Goal: Check status: Check status

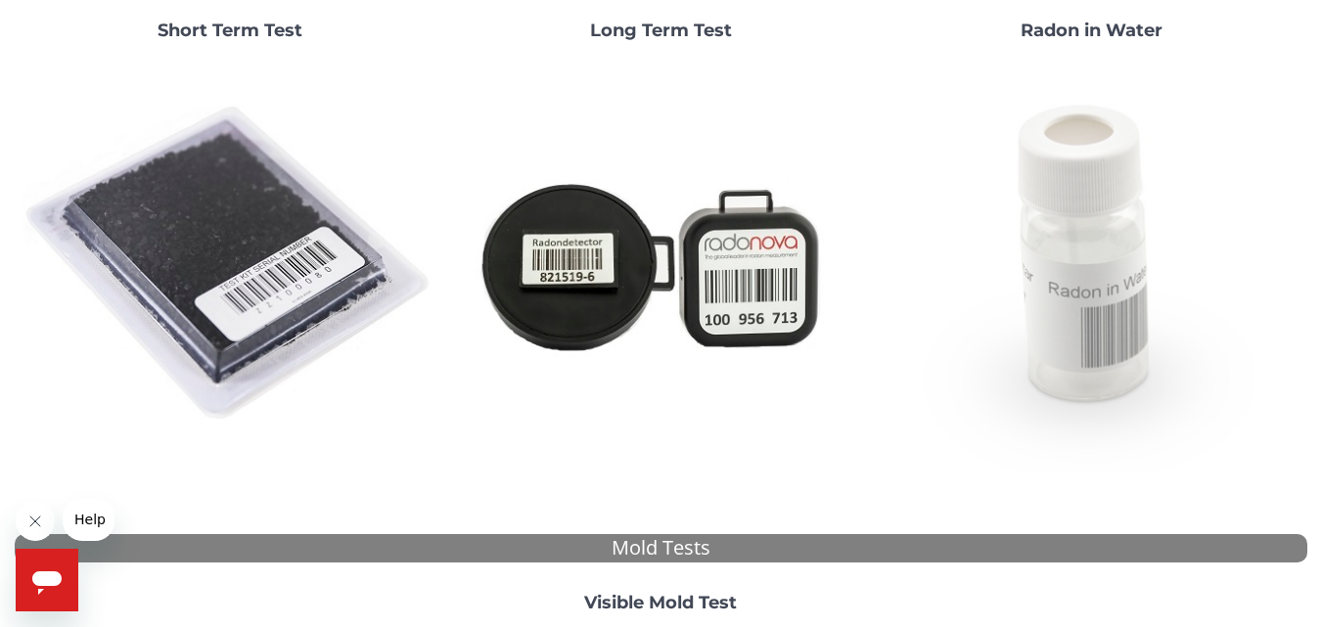
scroll to position [196, 0]
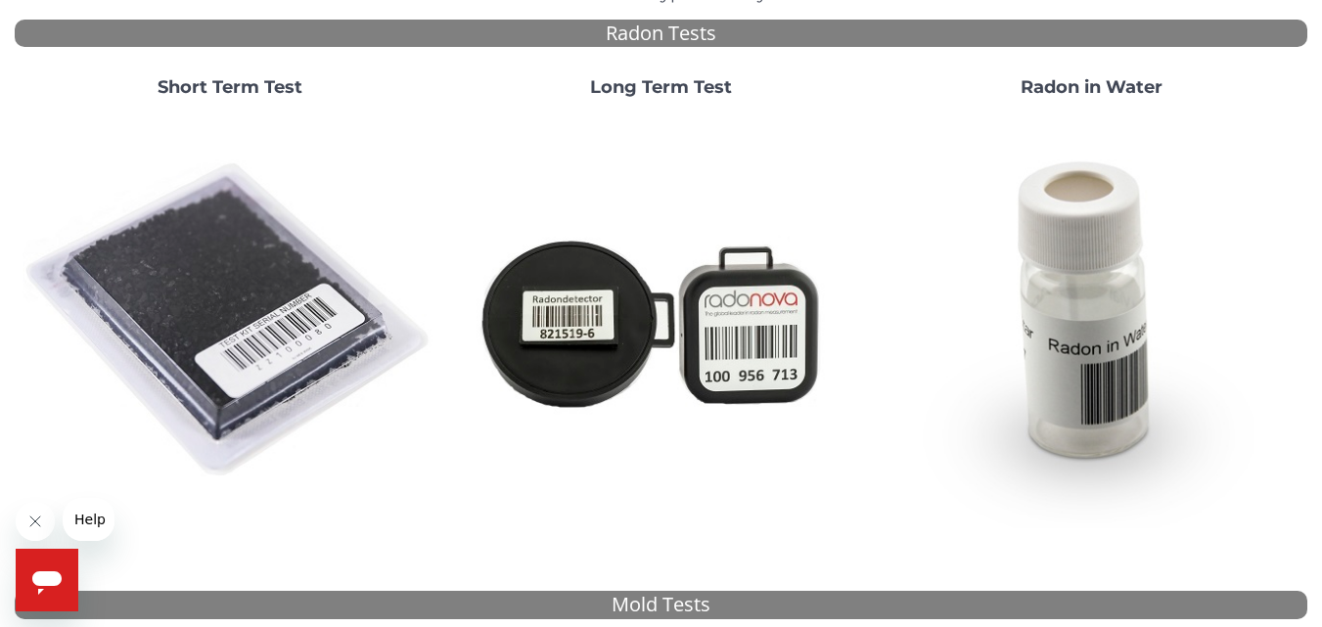
click at [247, 262] on img at bounding box center [230, 320] width 415 height 415
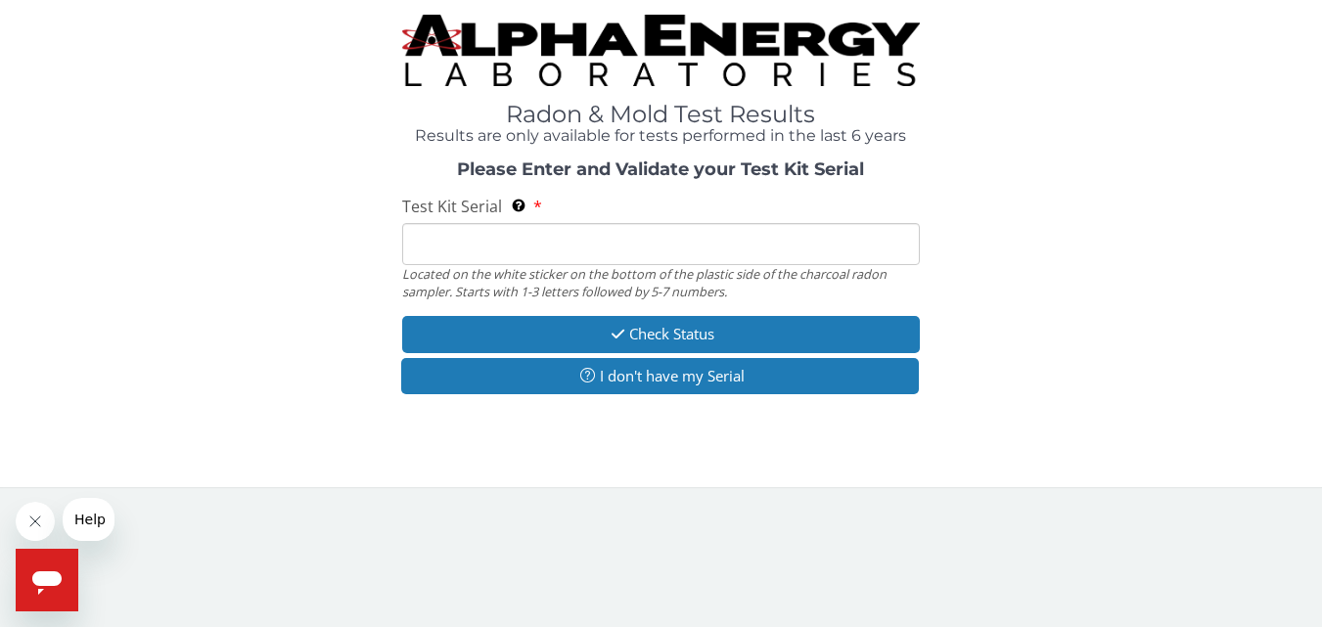
scroll to position [0, 0]
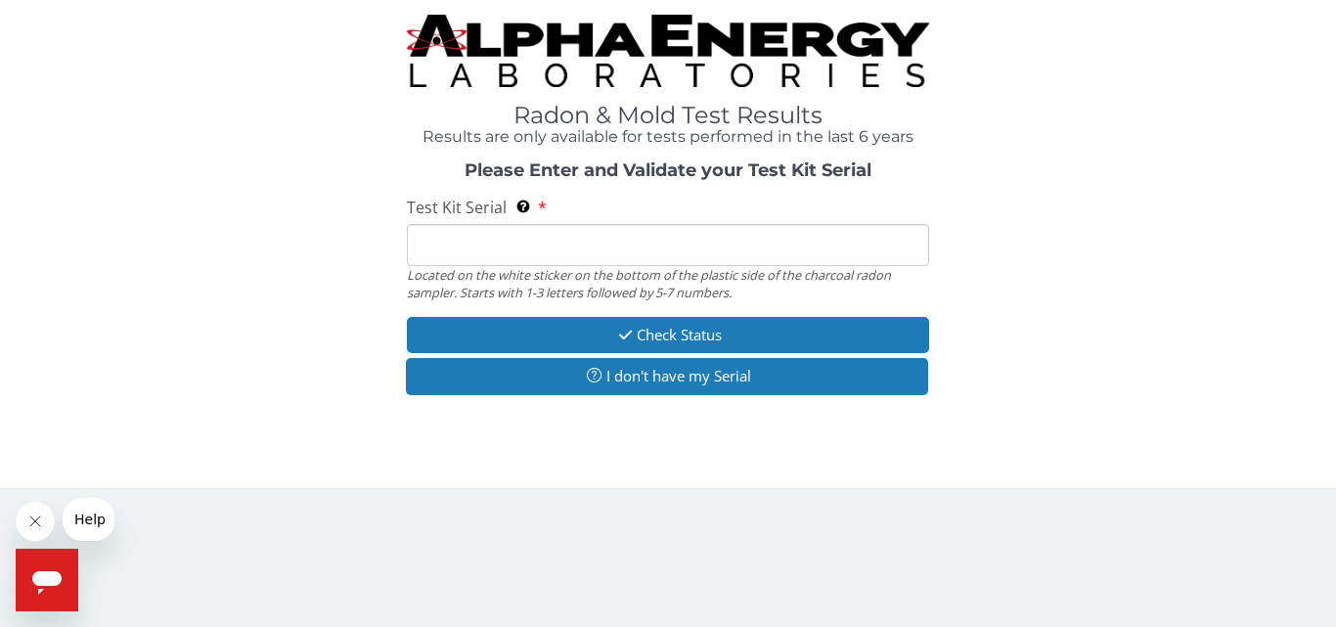
click at [512, 249] on input "Test Kit Serial Located on the white sticker on the bottom of the plastic side …" at bounding box center [668, 245] width 522 height 42
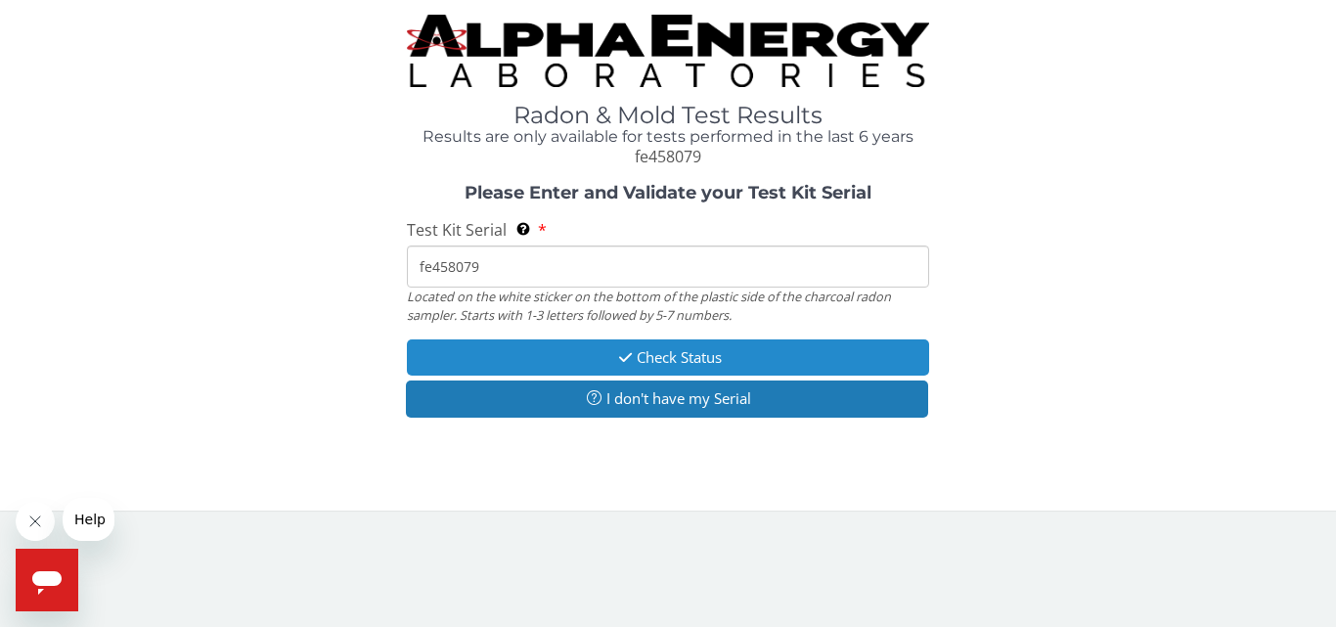
type input "fe458079"
click at [710, 355] on button "Check Status" at bounding box center [668, 357] width 522 height 36
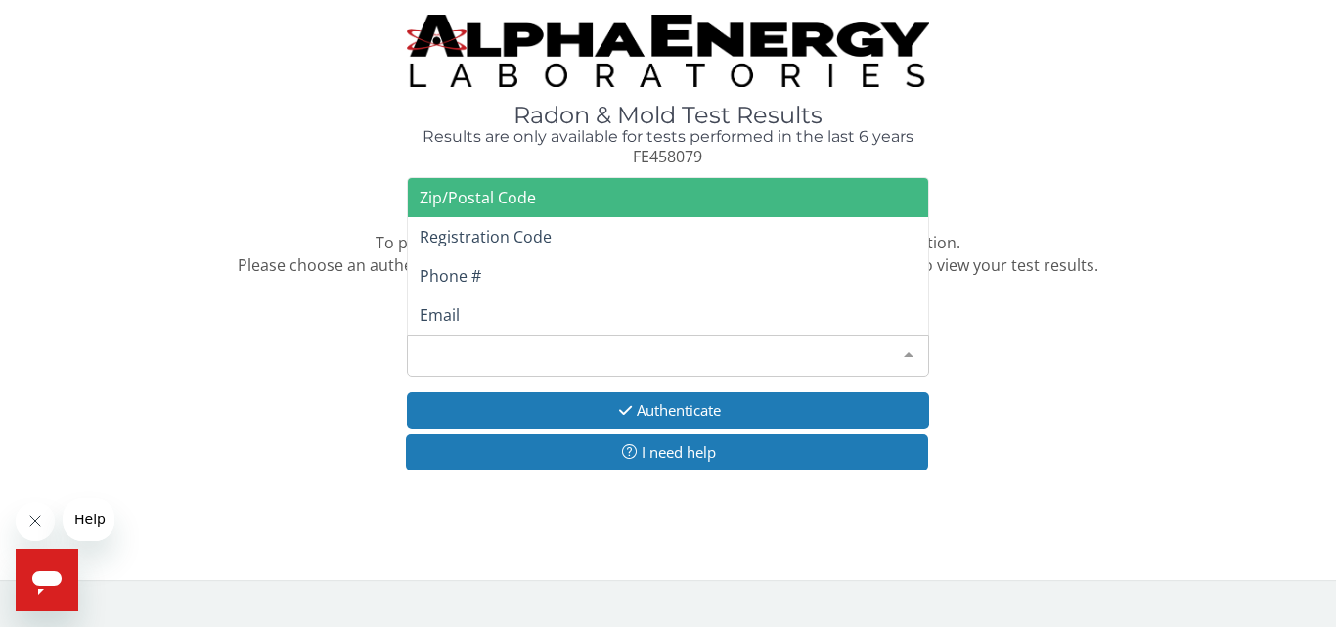
click at [569, 350] on div "Please make a selection" at bounding box center [668, 356] width 522 height 42
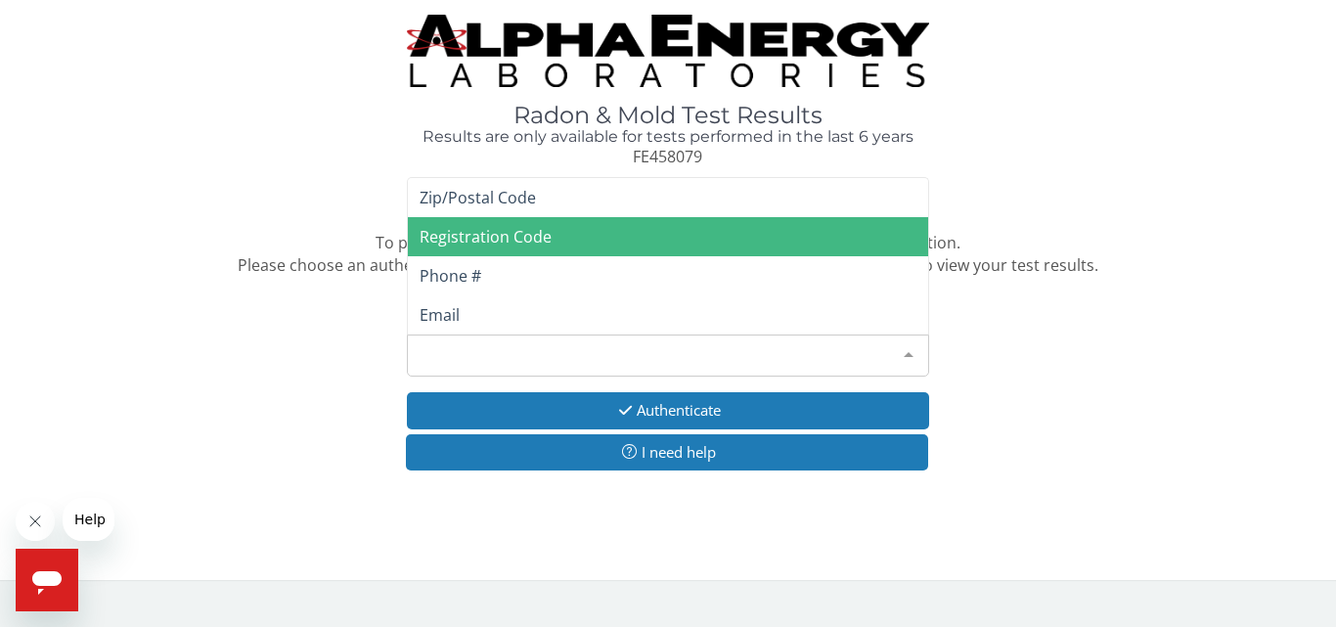
click at [490, 234] on span "Registration Code" at bounding box center [486, 237] width 132 height 22
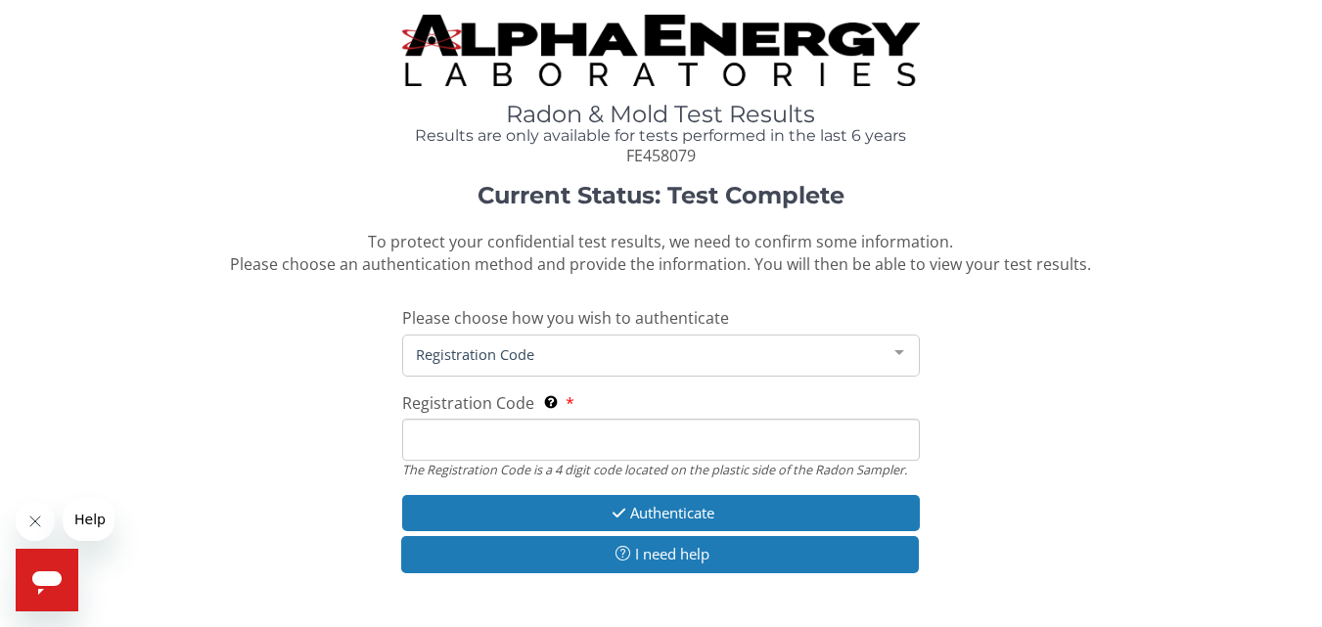
click at [507, 444] on input "Registration Code The Registration Code is a 4 digit code located on the plasti…" at bounding box center [660, 440] width 517 height 42
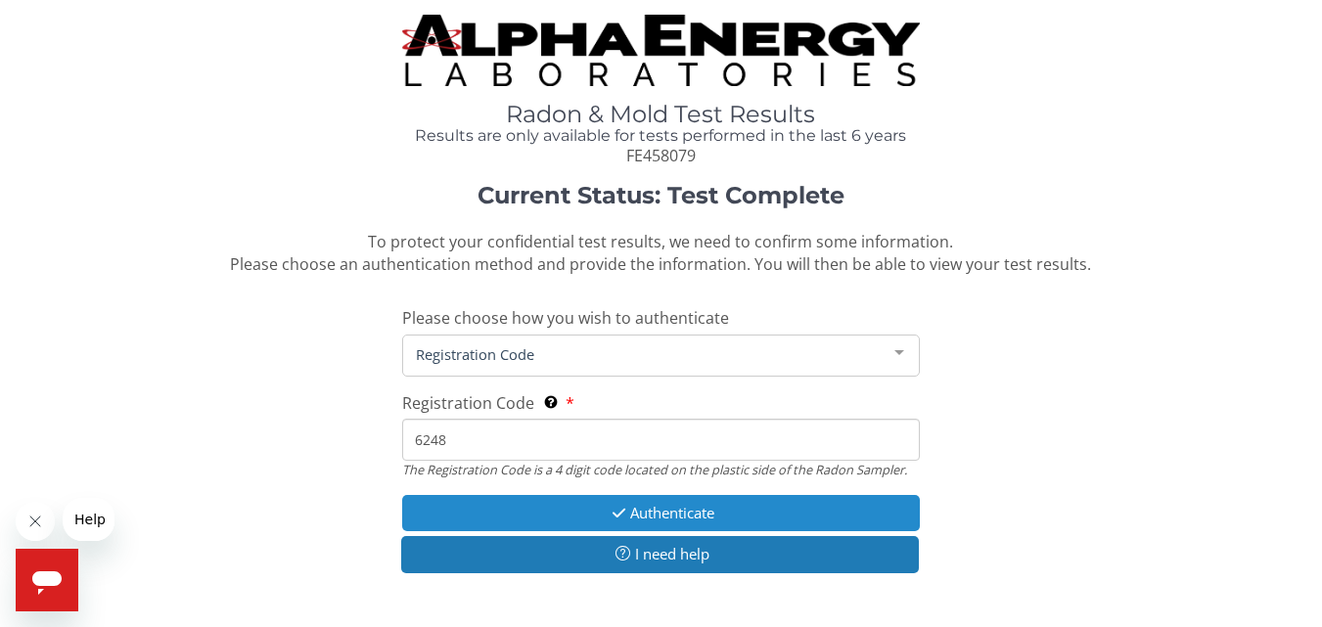
type input "6248"
click at [691, 505] on button "Authenticate" at bounding box center [660, 513] width 517 height 36
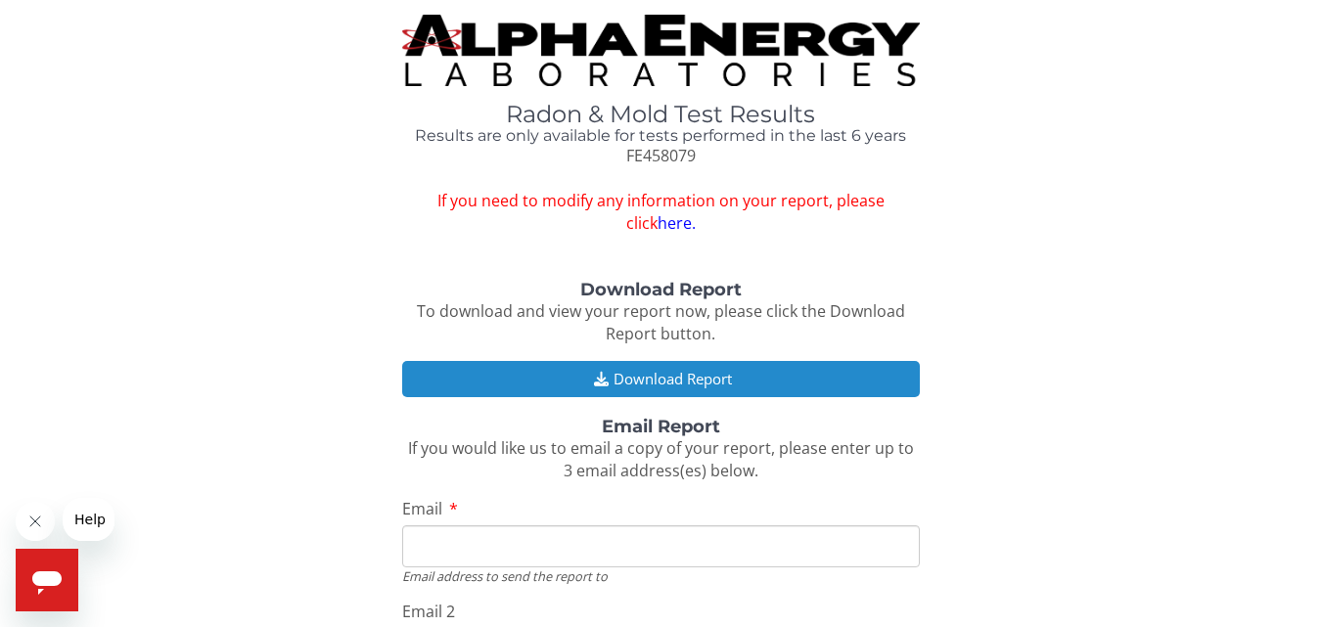
click at [649, 381] on button "Download Report" at bounding box center [660, 379] width 517 height 36
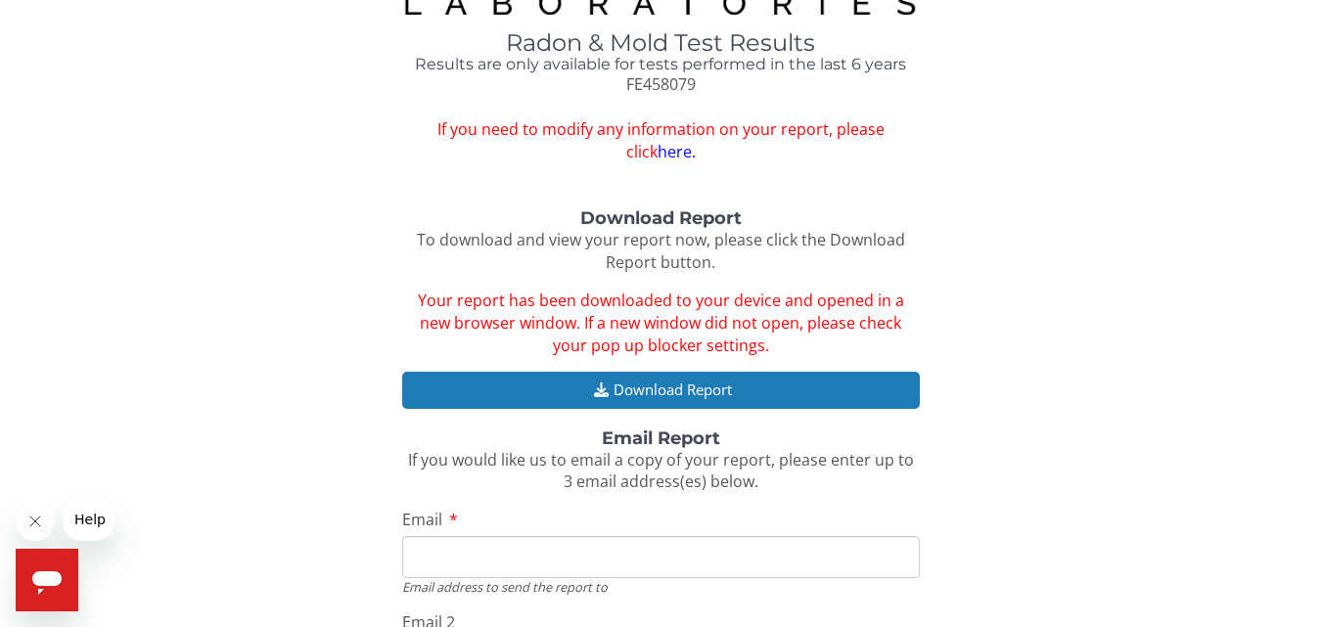
scroll to position [196, 0]
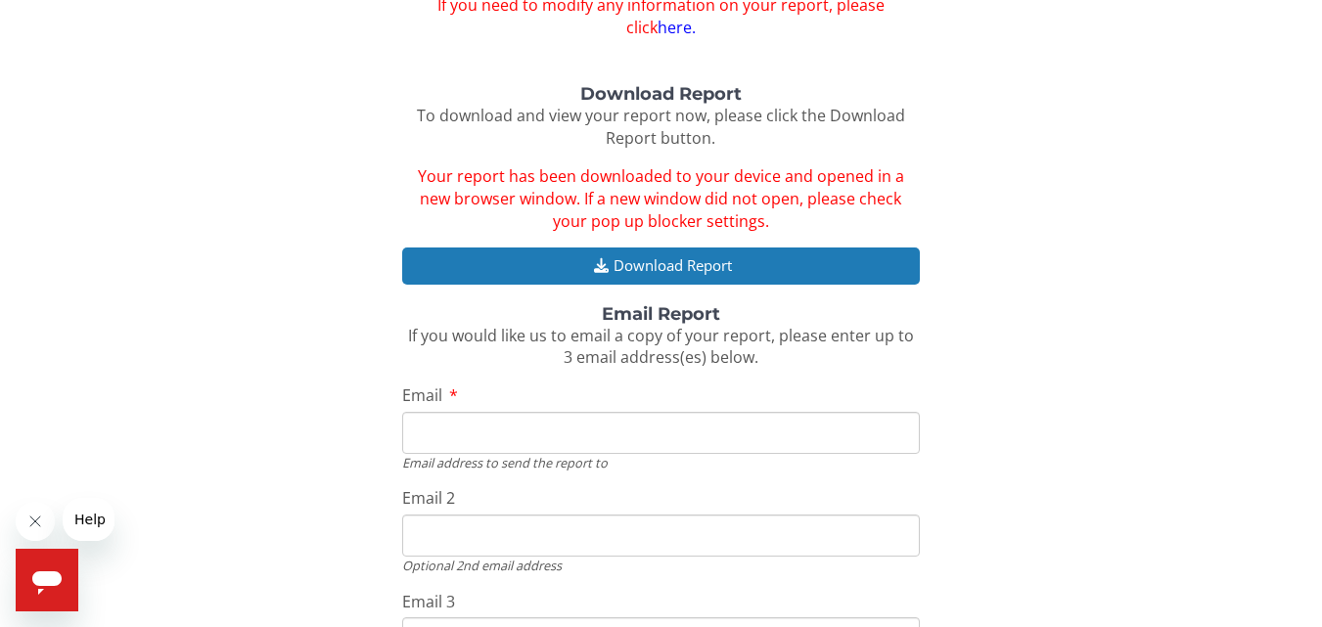
click at [560, 444] on input "Email" at bounding box center [660, 433] width 517 height 42
type input "[EMAIL_ADDRESS][DOMAIN_NAME]"
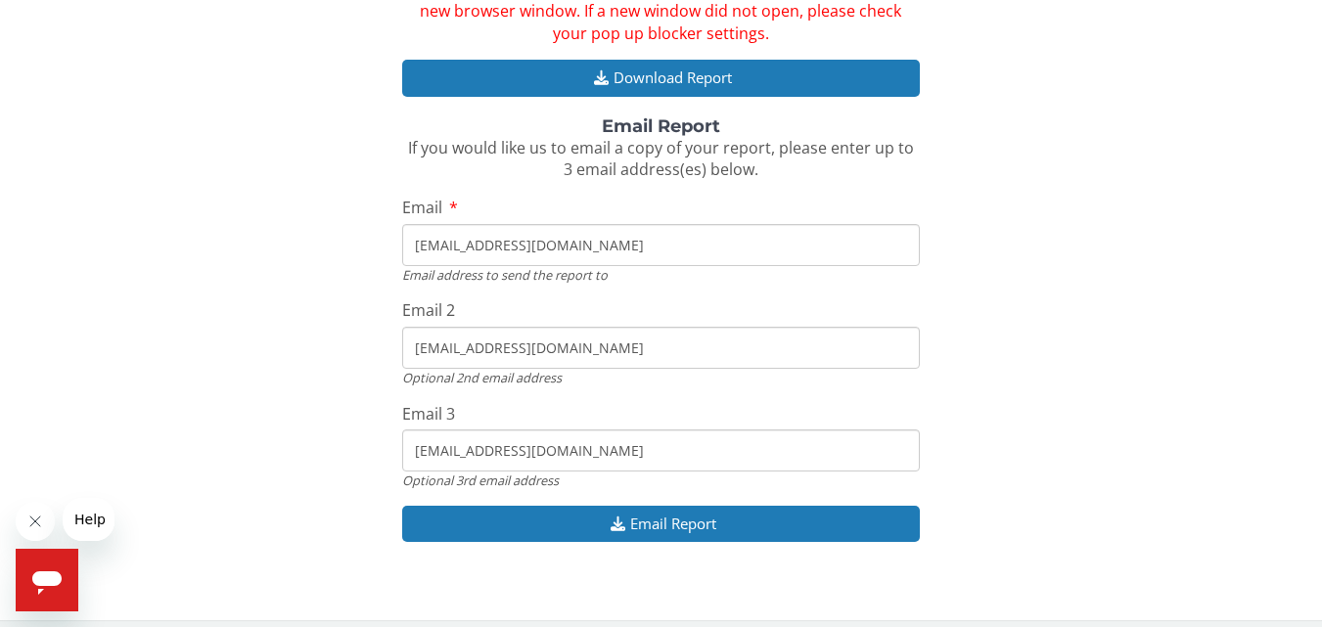
scroll to position [396, 0]
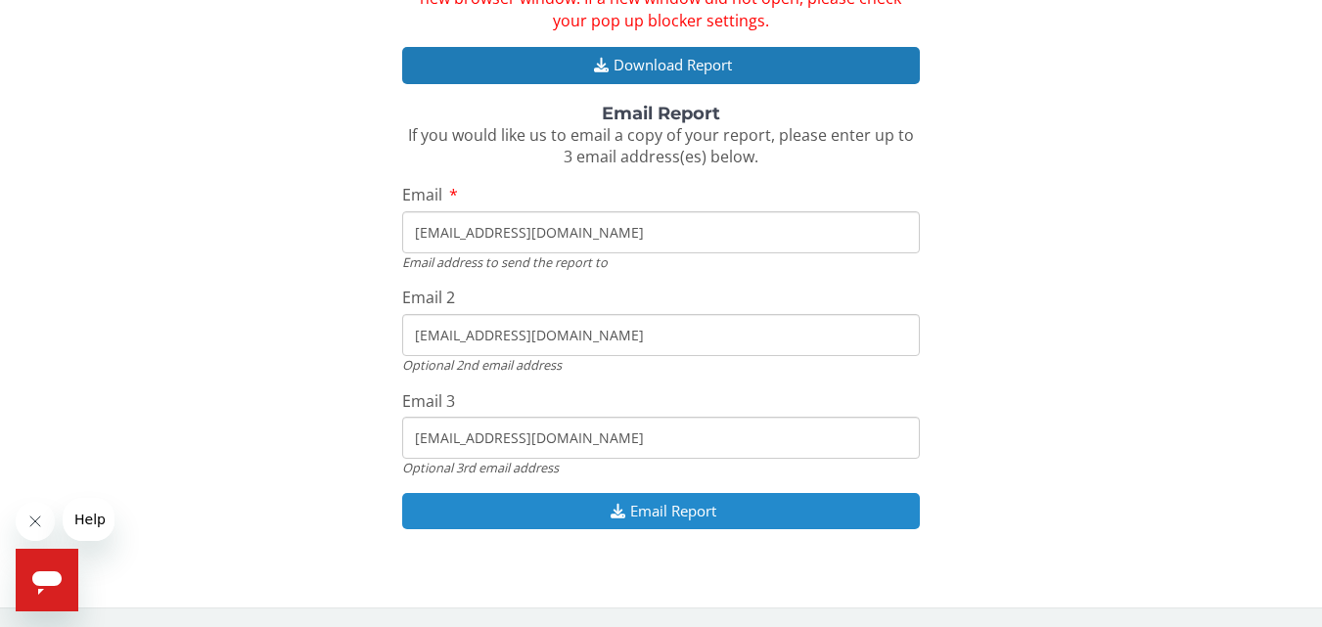
click at [649, 504] on button "Email Report" at bounding box center [660, 511] width 517 height 36
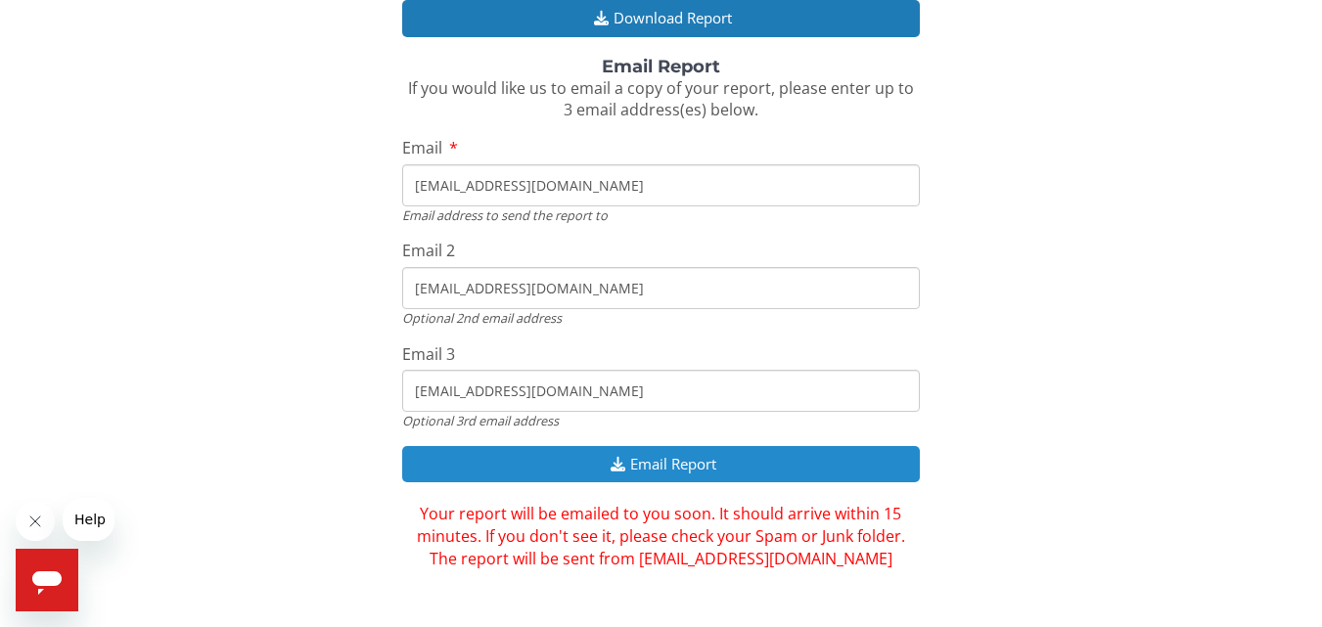
scroll to position [463, 0]
